Goal: Information Seeking & Learning: Learn about a topic

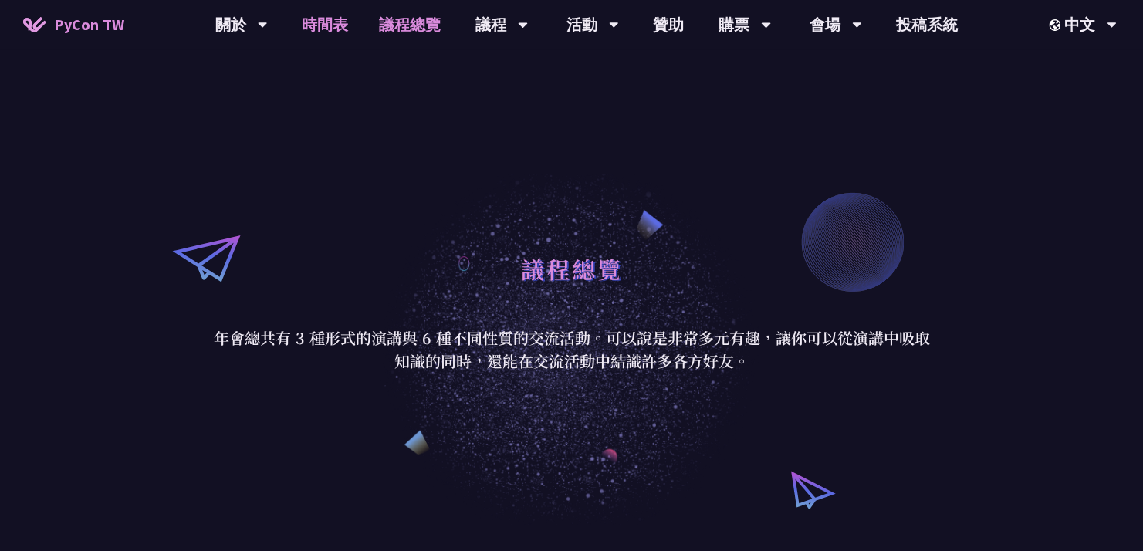
click at [335, 23] on link "時間表" at bounding box center [324, 24] width 77 height 49
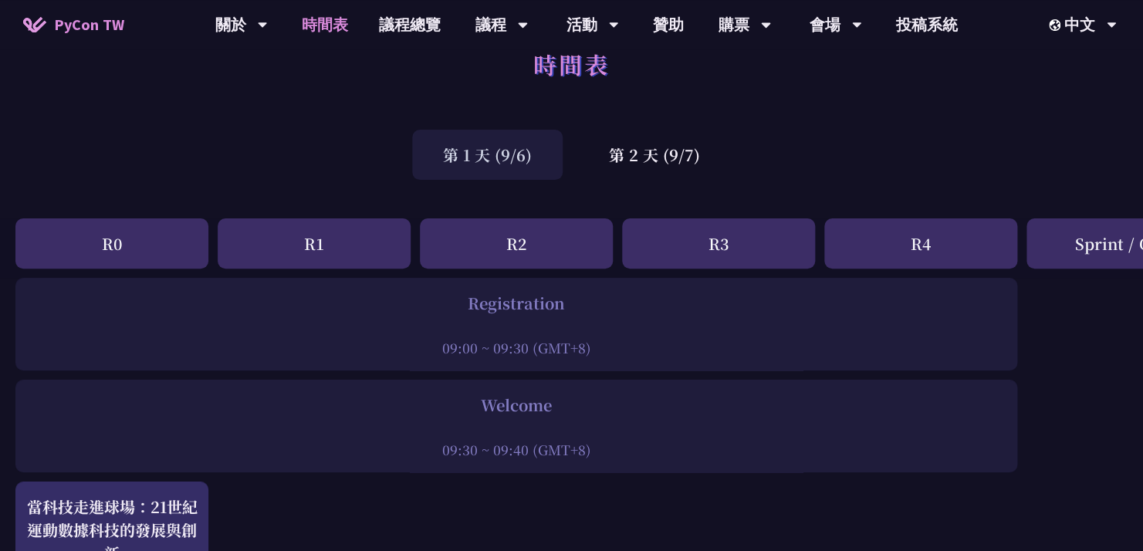
scroll to position [42, 0]
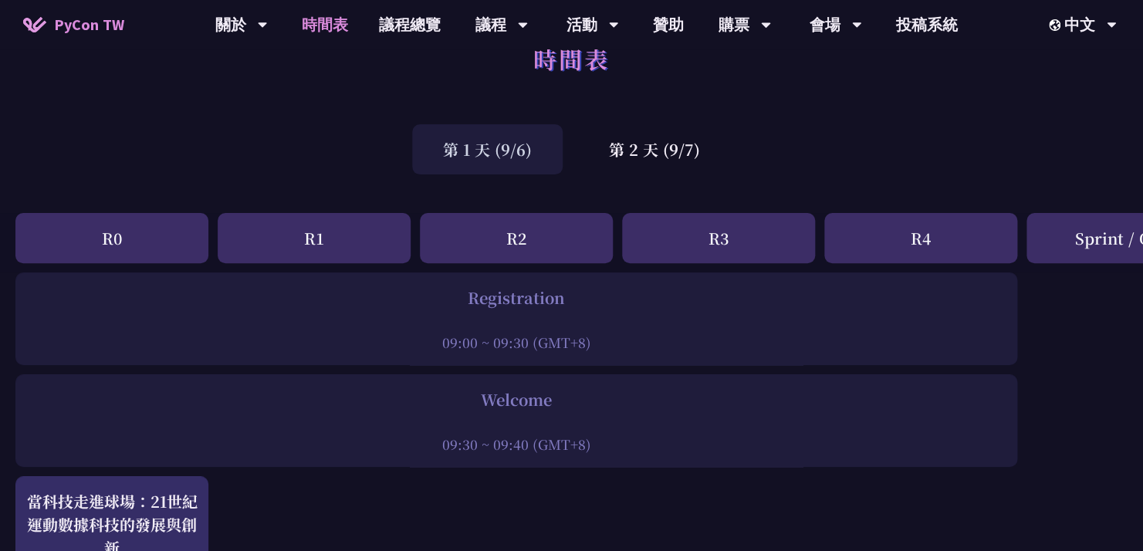
click at [150, 228] on div "R0" at bounding box center [111, 238] width 193 height 50
click at [265, 245] on div "R1" at bounding box center [314, 238] width 193 height 50
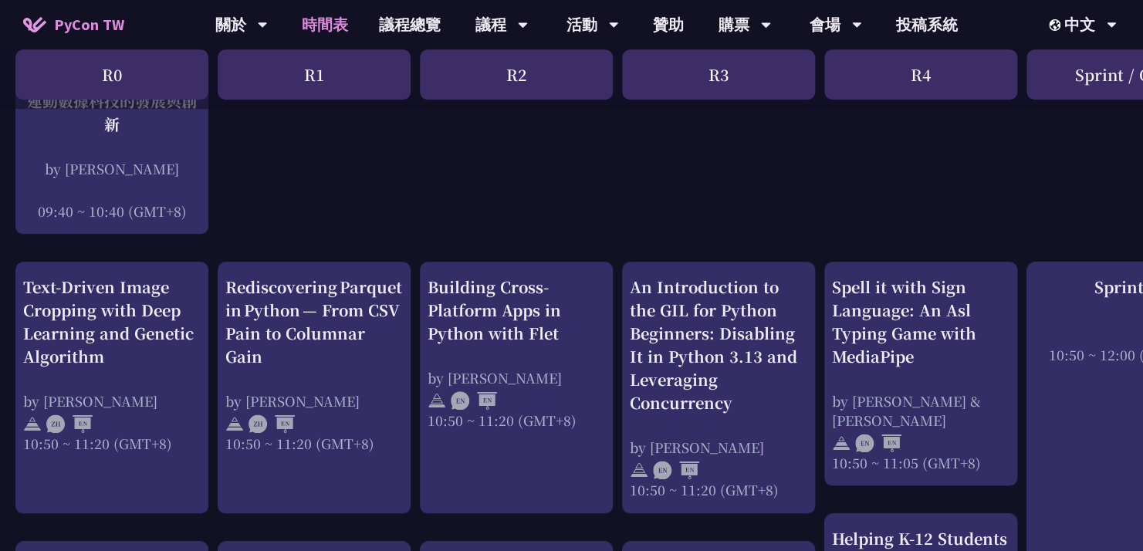
scroll to position [467, 0]
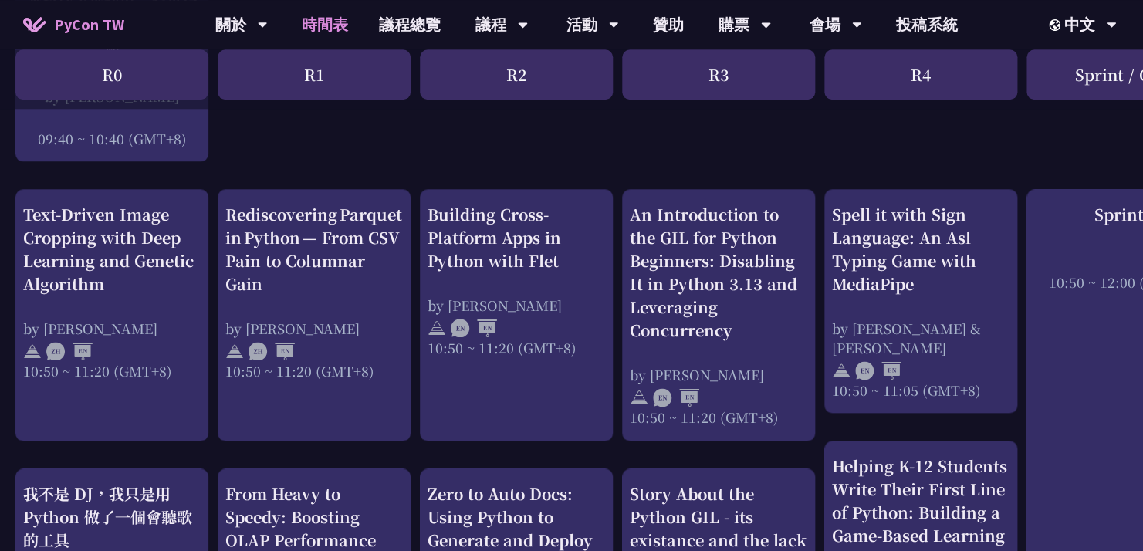
scroll to position [533, 0]
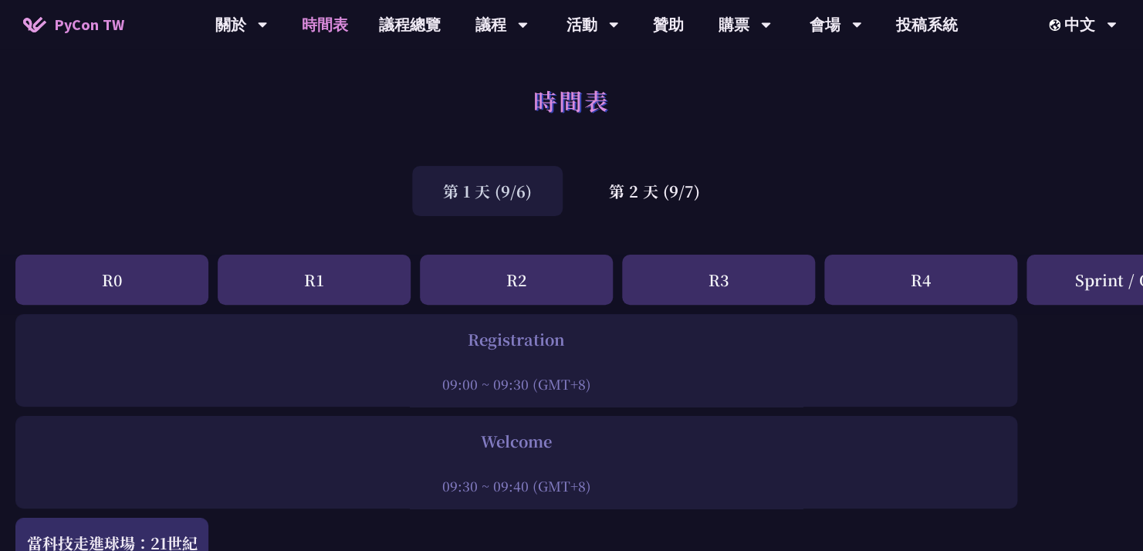
scroll to position [8, 0]
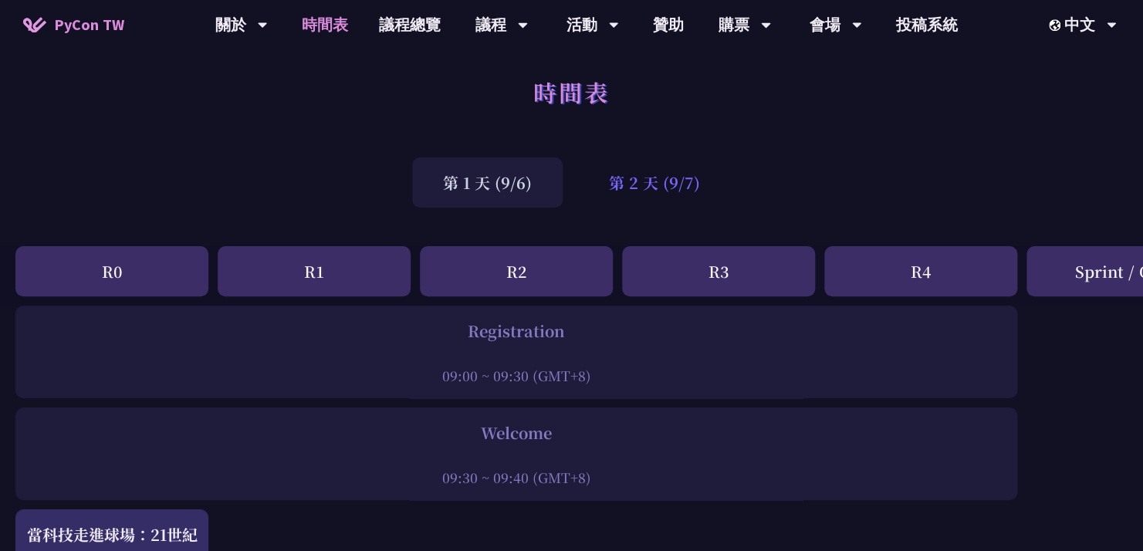
click at [607, 197] on div "第 2 天 (9/7)" at bounding box center [654, 182] width 153 height 50
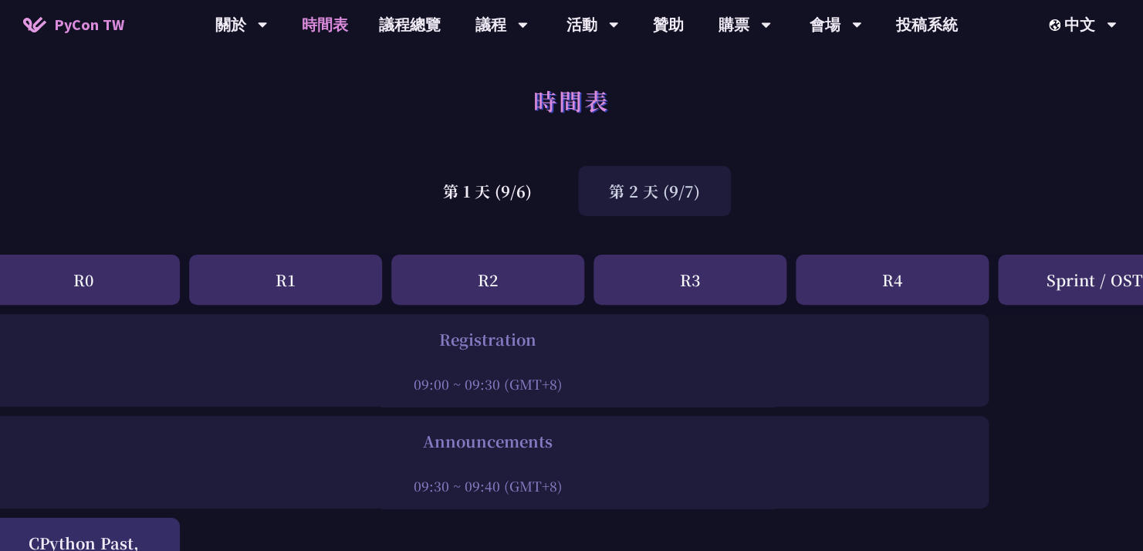
scroll to position [0, 0]
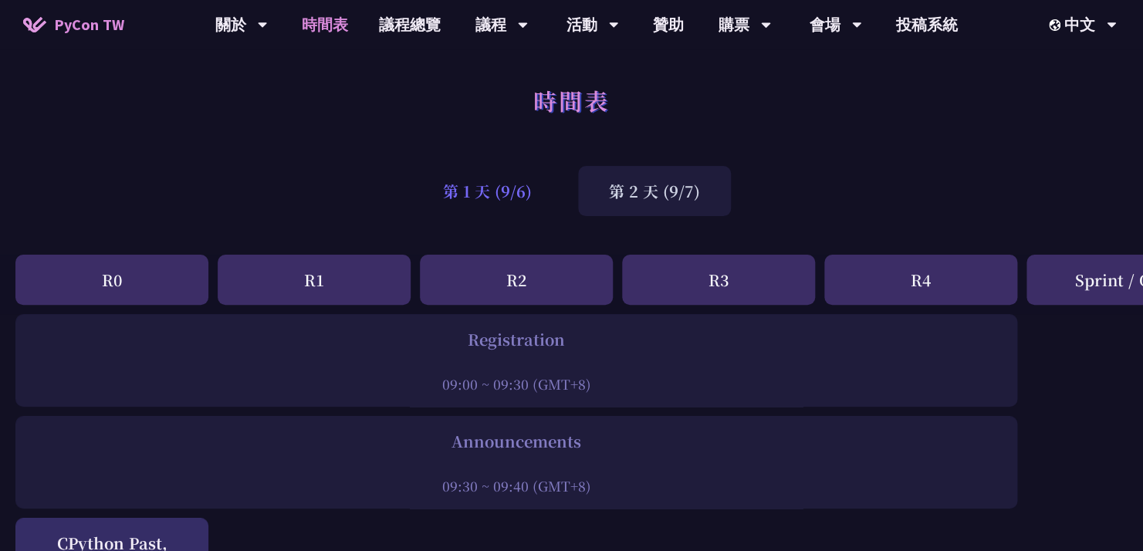
click at [492, 196] on div "第 1 天 (9/6)" at bounding box center [487, 191] width 150 height 50
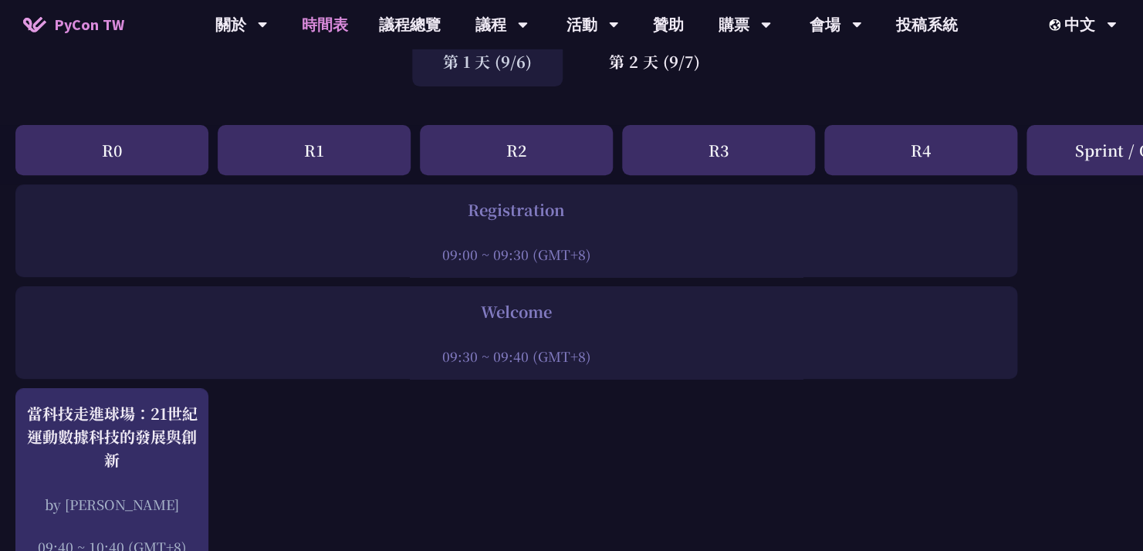
scroll to position [134, 0]
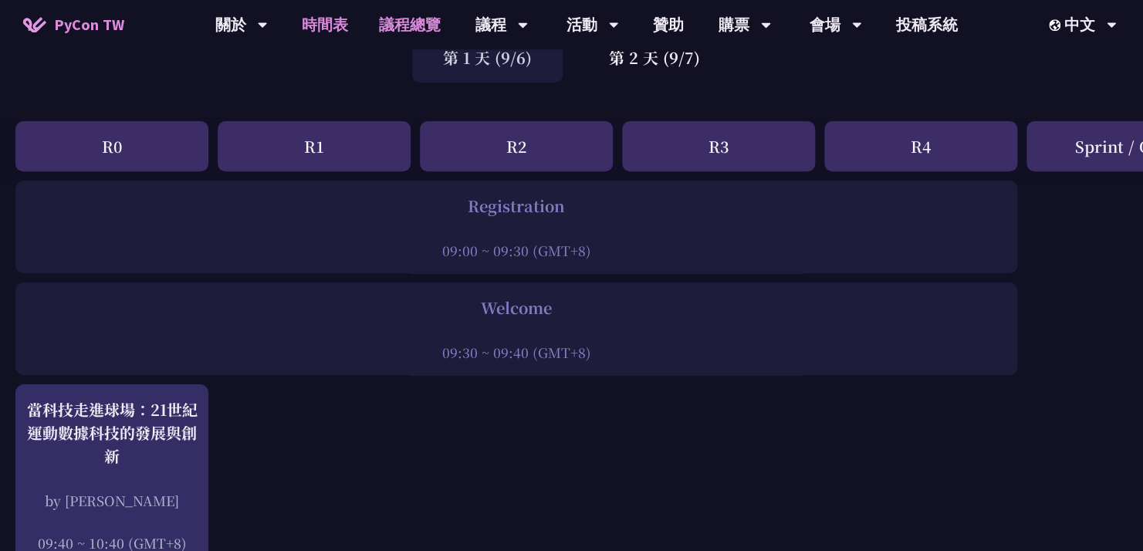
click at [401, 25] on link "議程總覽" at bounding box center [410, 24] width 93 height 49
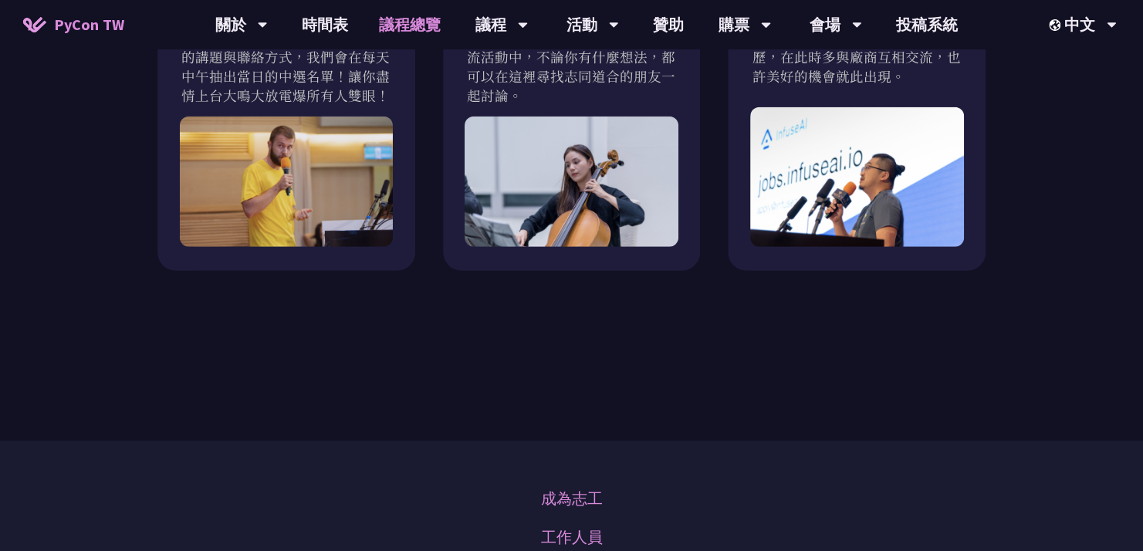
scroll to position [1517, 0]
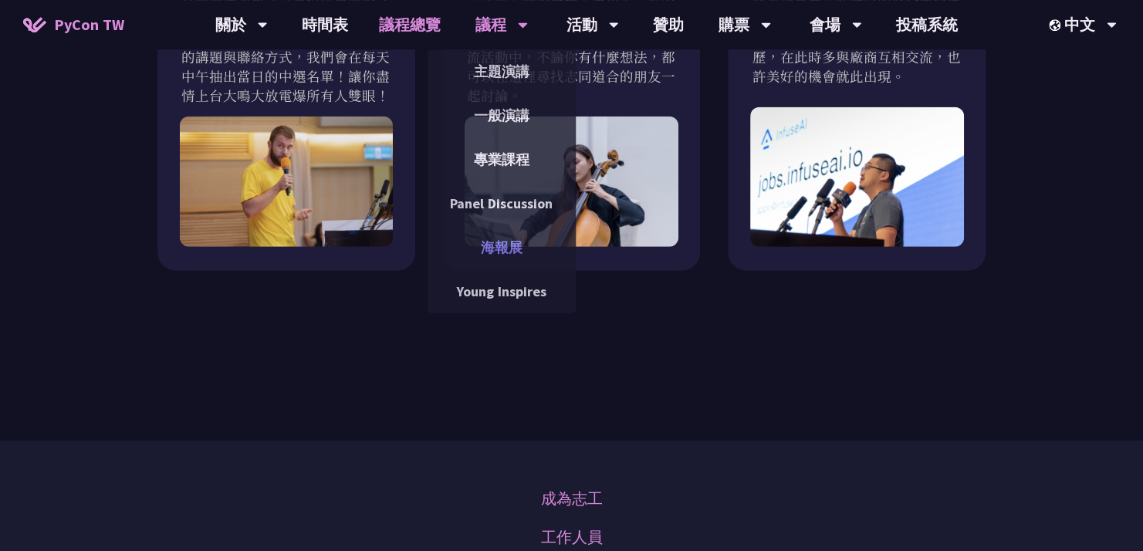
click at [492, 242] on link "海報展" at bounding box center [502, 247] width 148 height 36
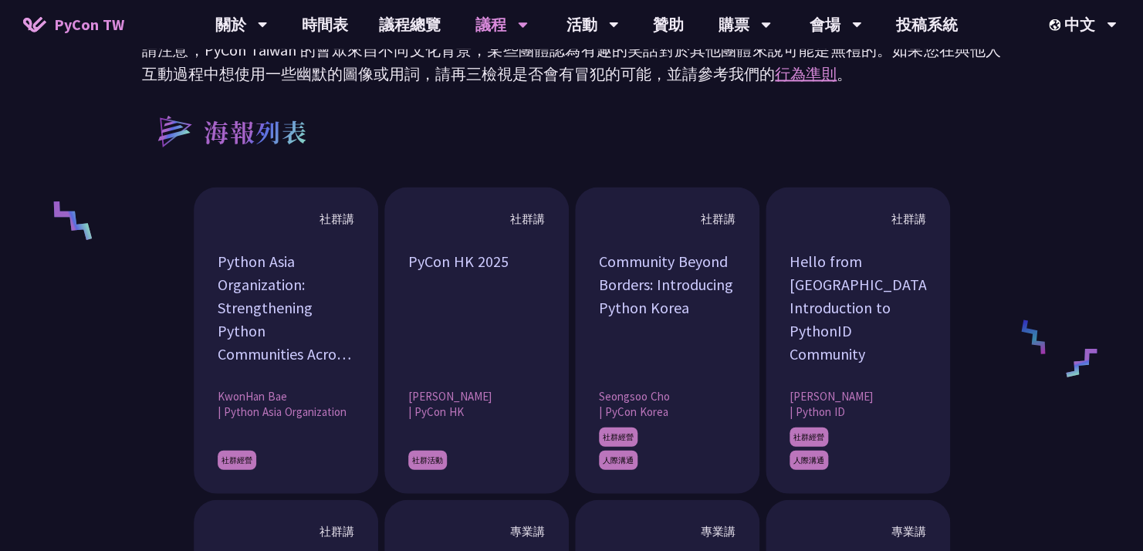
scroll to position [1074, 0]
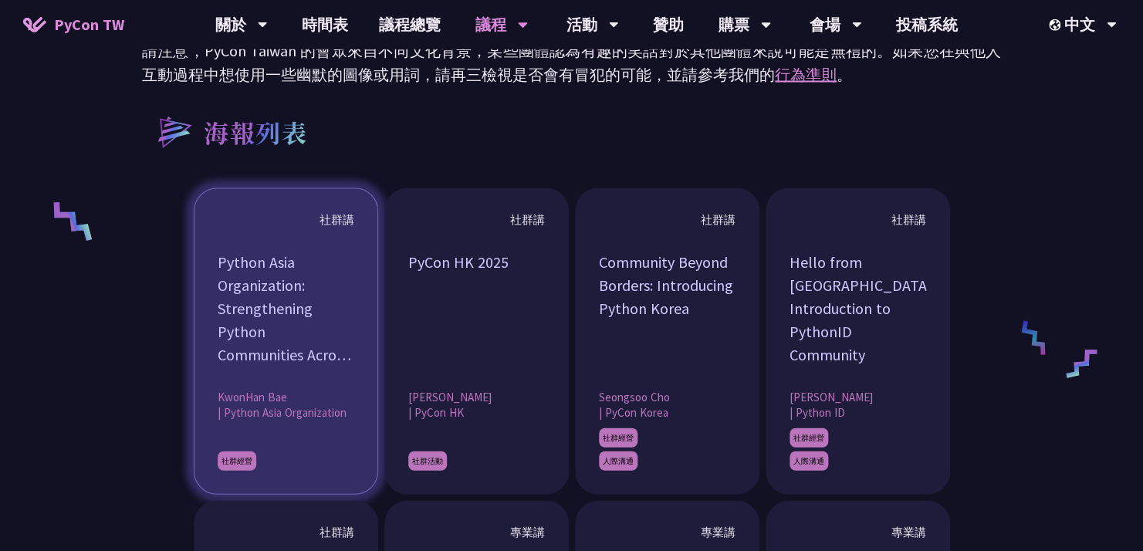
click at [259, 335] on div "Python Asia Organization: Strengthening Python Communities Across [GEOGRAPHIC_D…" at bounding box center [286, 309] width 137 height 116
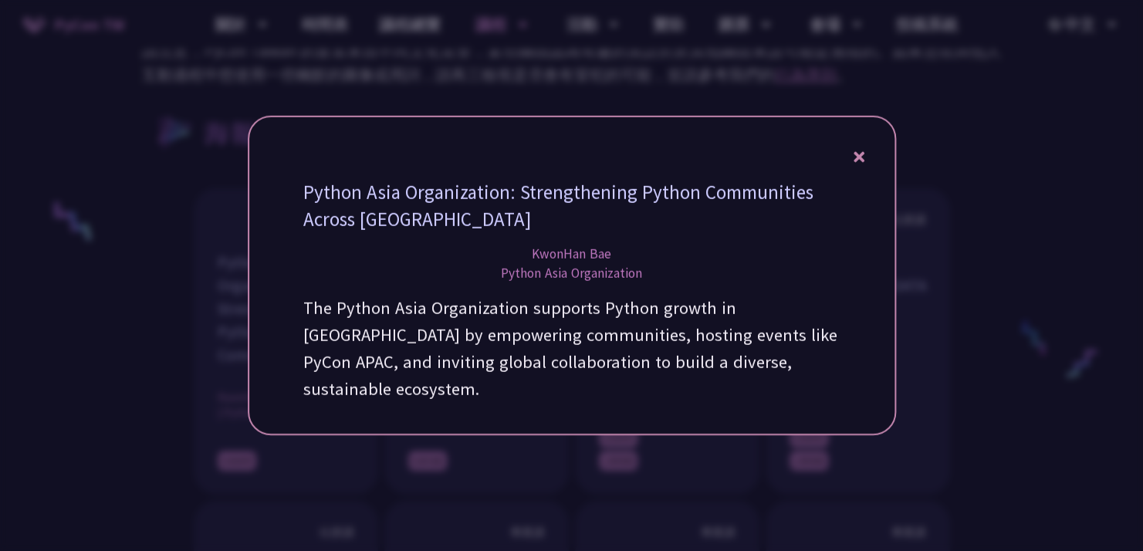
click at [855, 163] on icon at bounding box center [859, 157] width 11 height 11
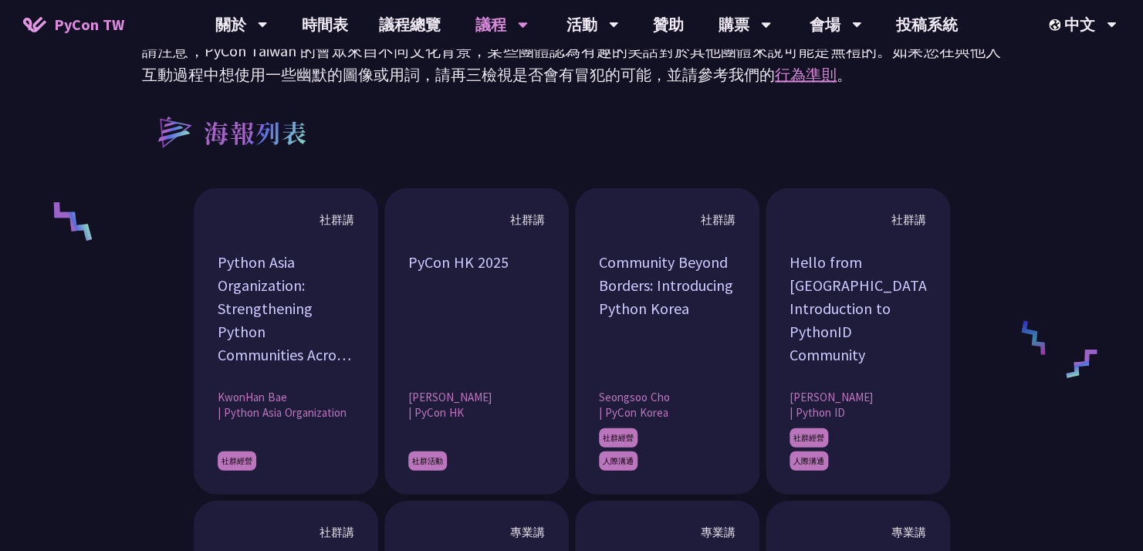
click at [817, 153] on div "海報列表" at bounding box center [571, 131] width 859 height 59
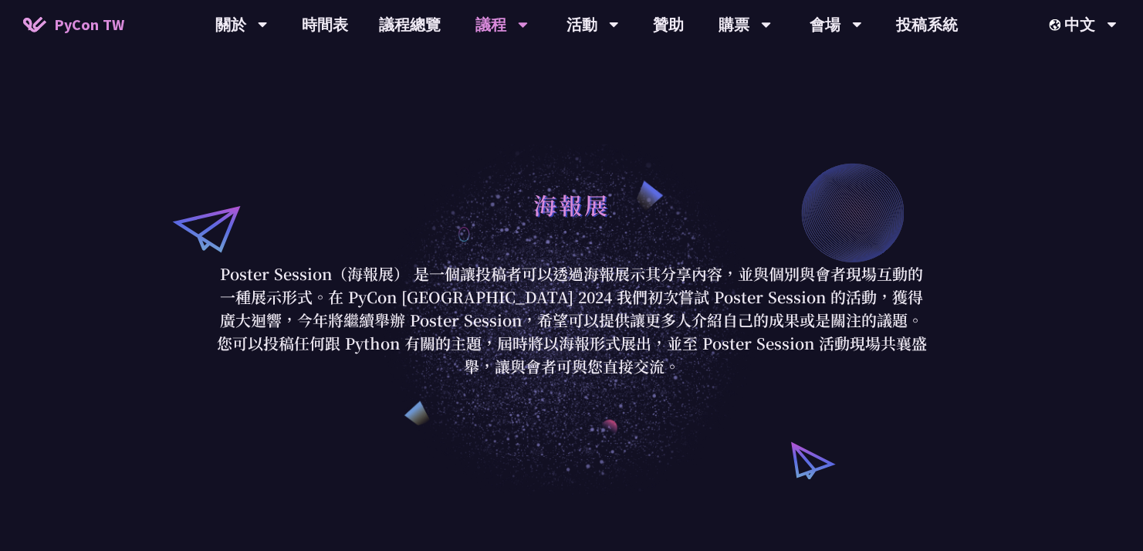
scroll to position [0, 0]
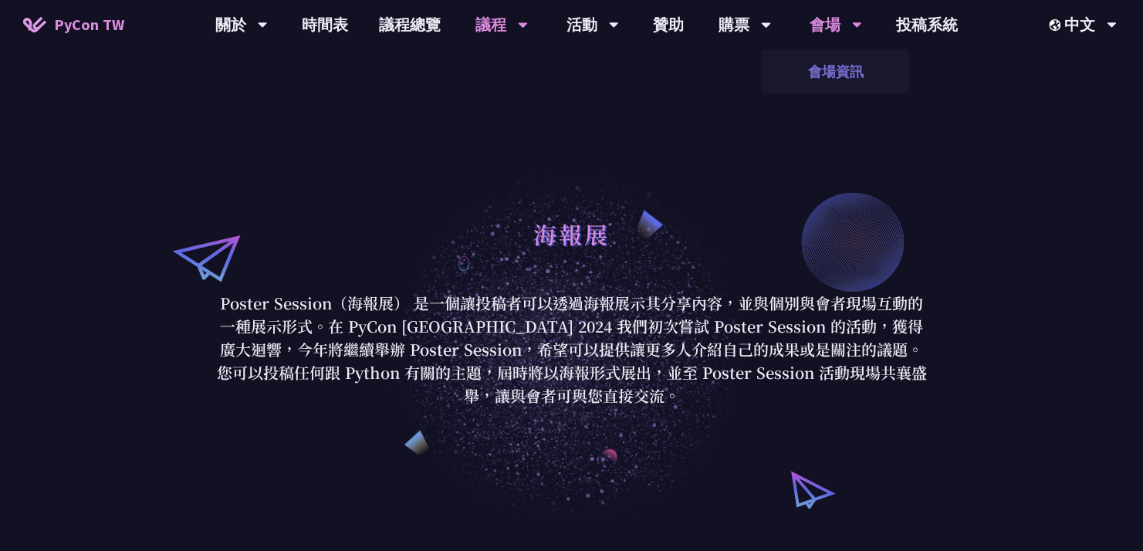
click at [821, 67] on link "會場資訊" at bounding box center [835, 71] width 148 height 36
